Goal: Information Seeking & Learning: Learn about a topic

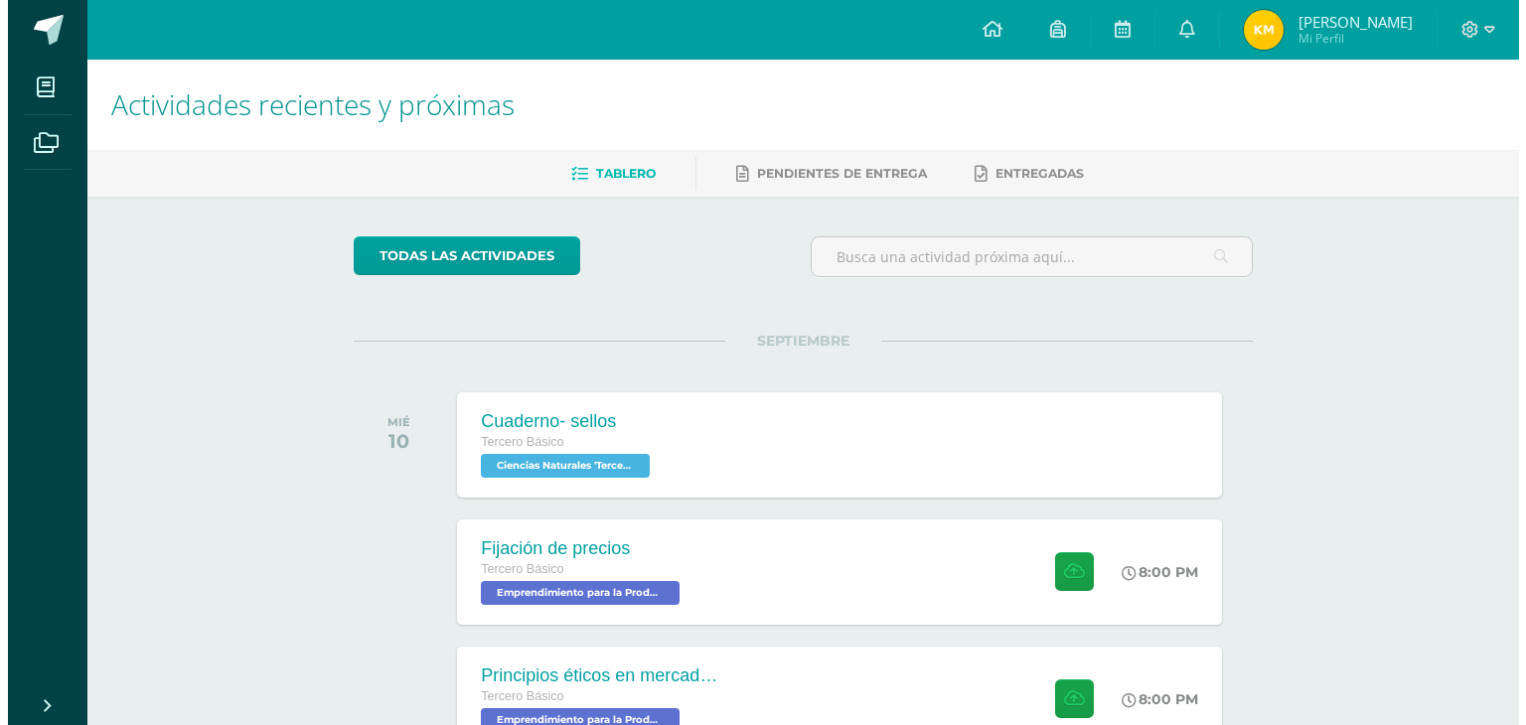
scroll to position [249, 0]
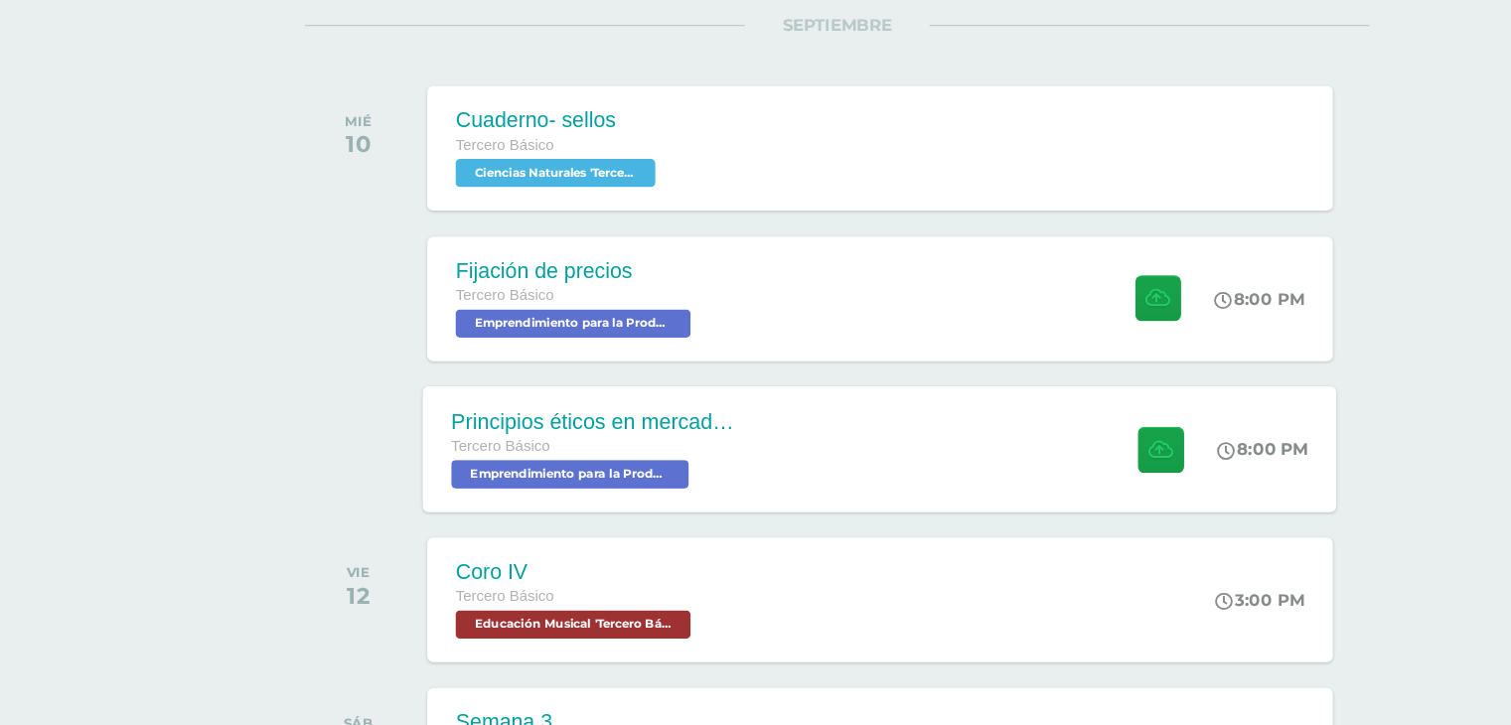
click at [696, 472] on div "Tercero Básico Emprendimiento para la Productividad 'Tercero Básico A'" at bounding box center [590, 460] width 240 height 46
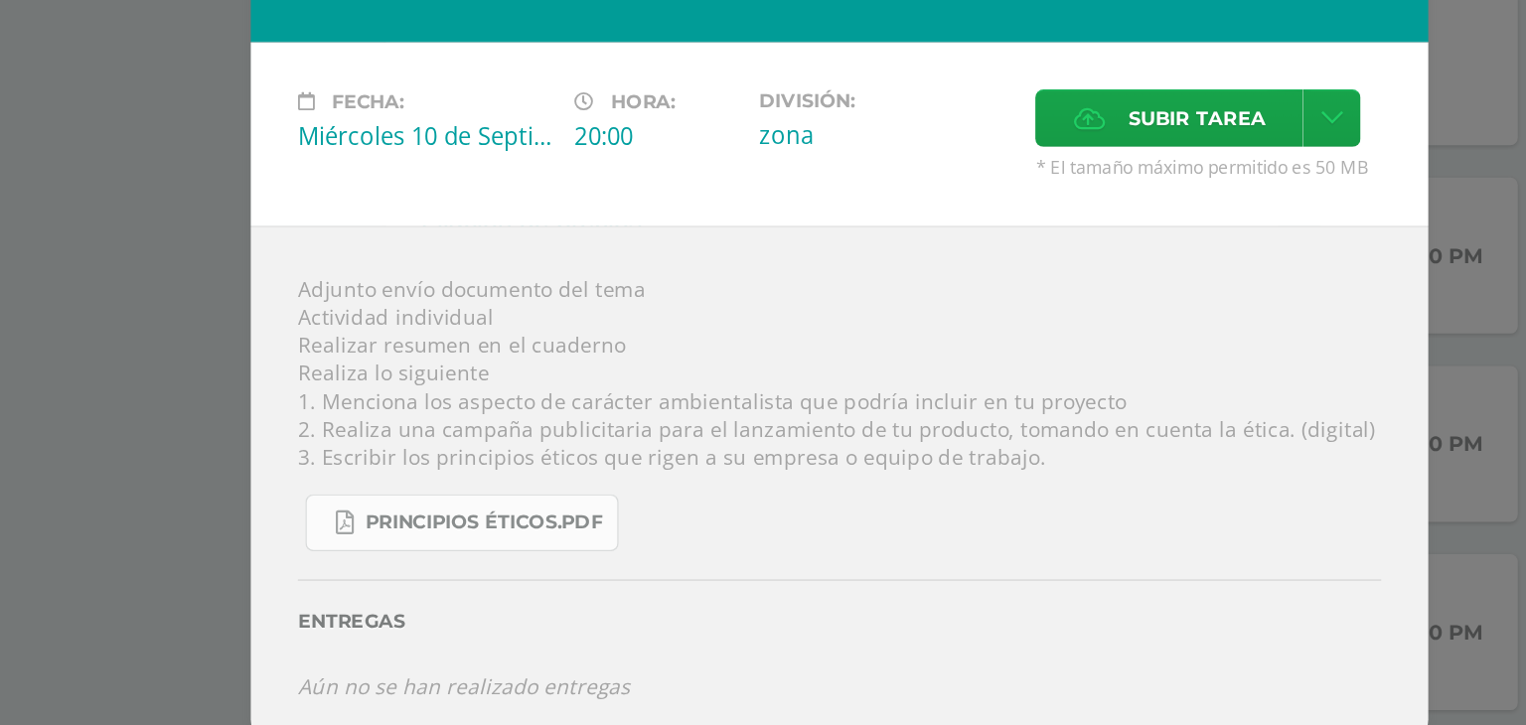
click at [562, 484] on link "Principios éticos.pdf" at bounding box center [508, 503] width 212 height 39
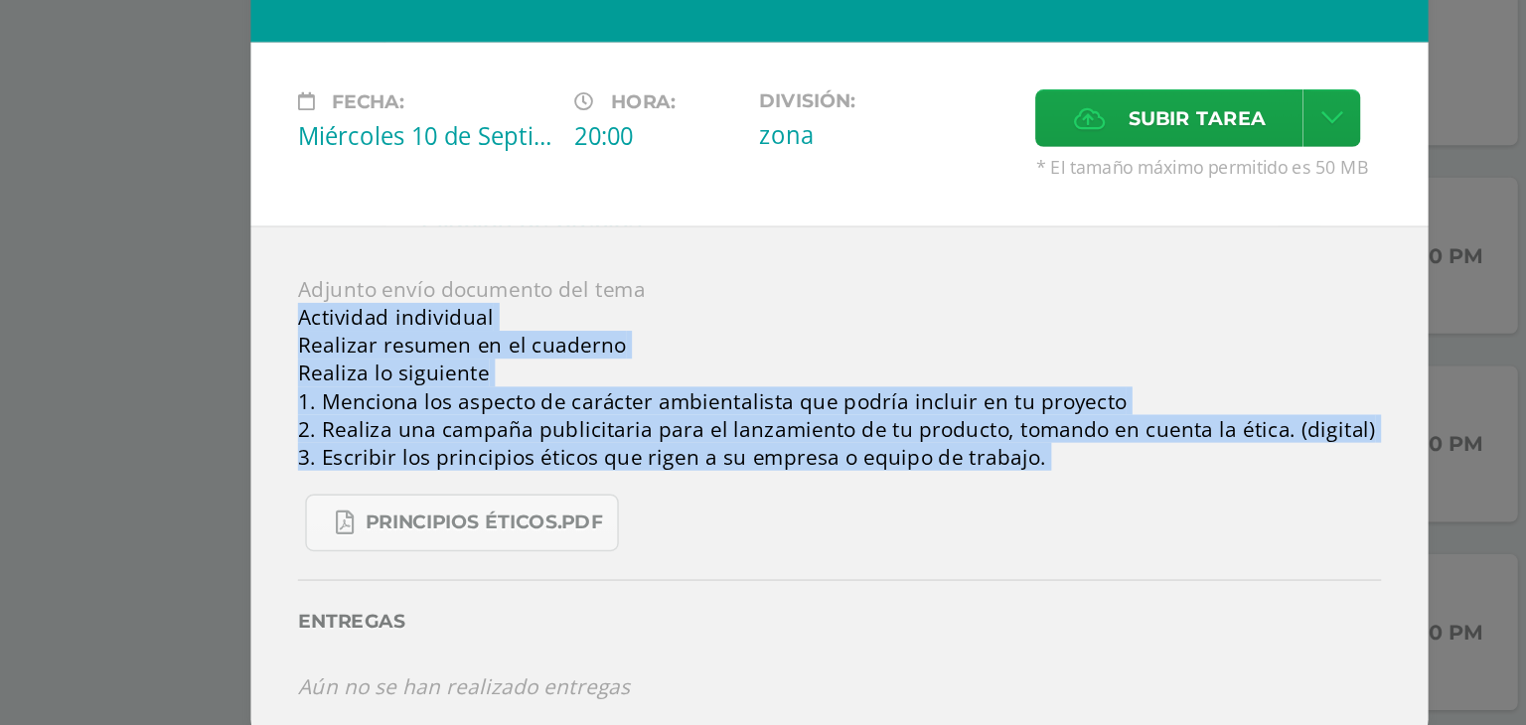
drag, startPoint x: 391, startPoint y: 357, endPoint x: 1204, endPoint y: 479, distance: 821.7
click at [1204, 479] on div "Principios éticos en mercadotecnia y publicidad Emprendimiento para la Producti…" at bounding box center [763, 363] width 1510 height 586
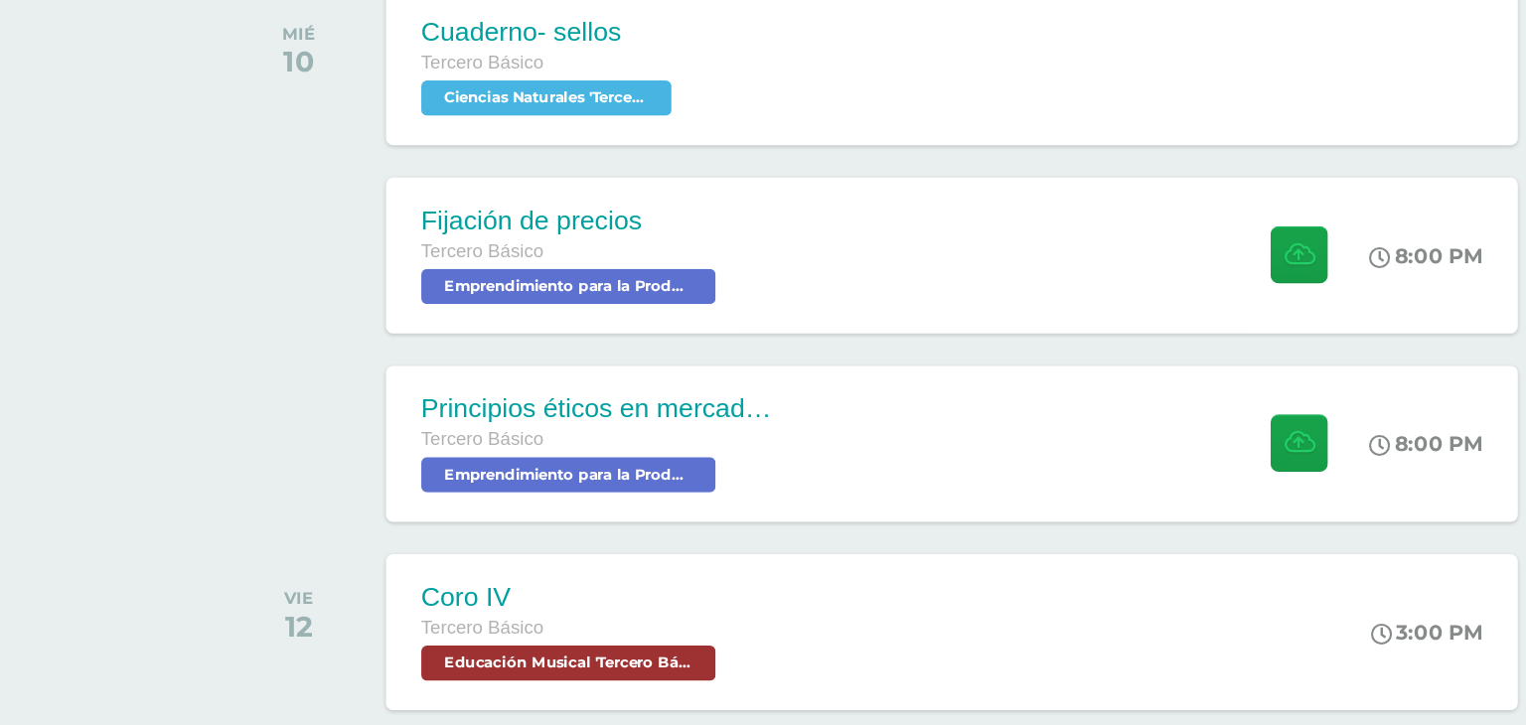
copy div "Actividad individual Realizar resumen en el cuaderno Realiza lo siguiente 1. Me…"
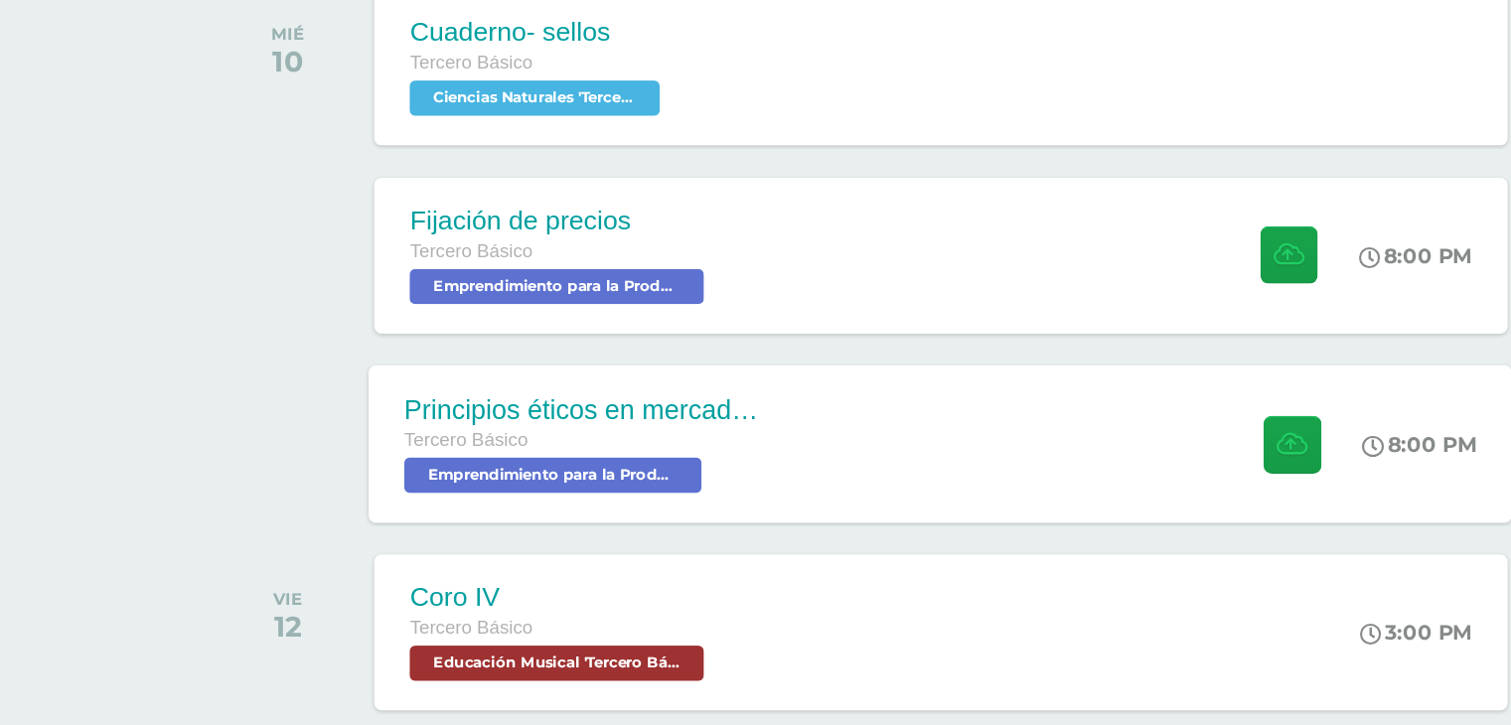
click at [587, 479] on span "Emprendimiento para la Productividad 'Tercero Básico A'" at bounding box center [570, 471] width 201 height 24
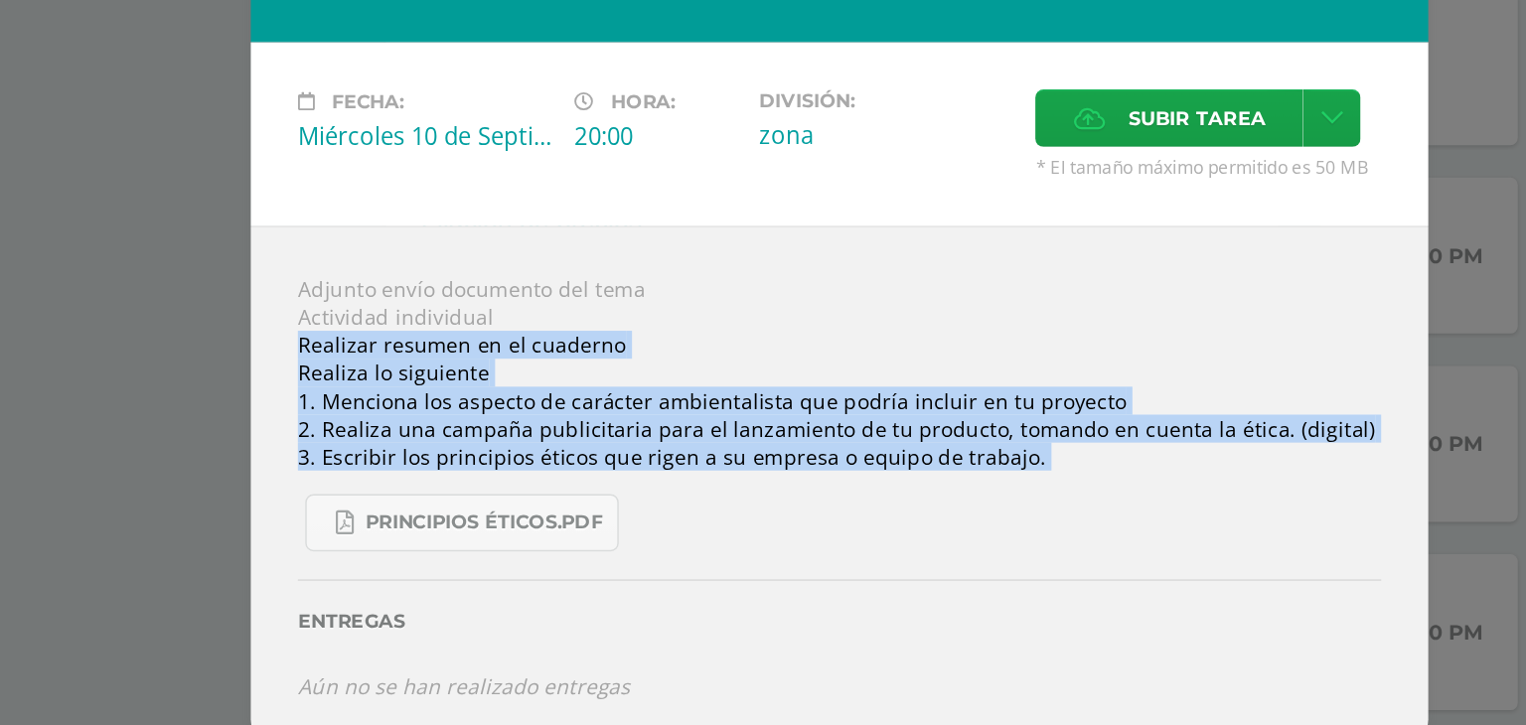
drag, startPoint x: 393, startPoint y: 384, endPoint x: 784, endPoint y: 498, distance: 406.5
click at [784, 498] on div "Adjunto envío documento del tema Actividad individual Realizar resumen en el cu…" at bounding box center [763, 479] width 795 height 353
copy div "Realizar resumen en el cuaderno Realiza lo siguiente 1. Menciona los aspecto de…"
